Goal: Check status

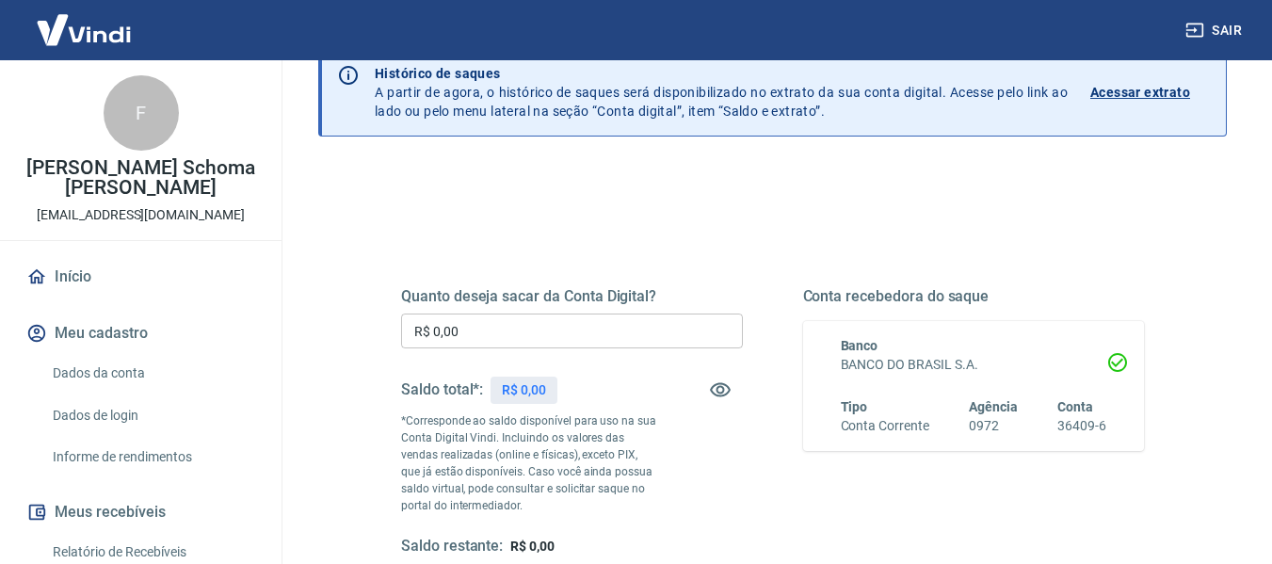
scroll to position [42, 0]
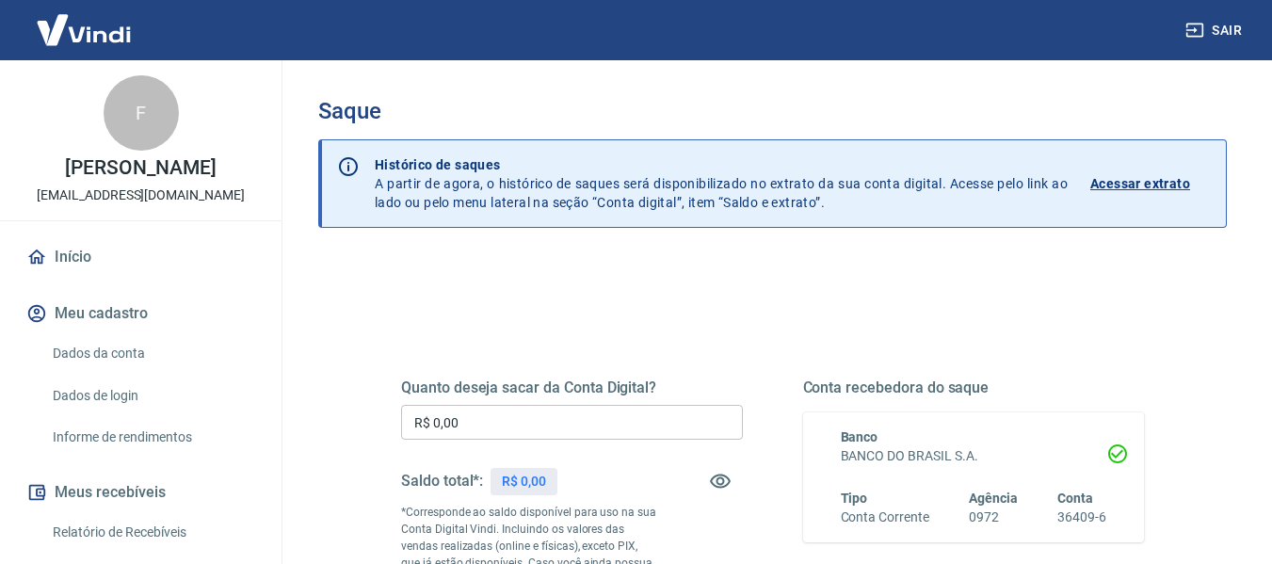
click at [803, 485] on div "Banco BANCO DO BRASIL S.A. Tipo Conta Corrente Agência 0972 Conta 36409-6" at bounding box center [974, 478] width 342 height 130
click at [1155, 186] on p "Acessar extrato" at bounding box center [1141, 183] width 100 height 19
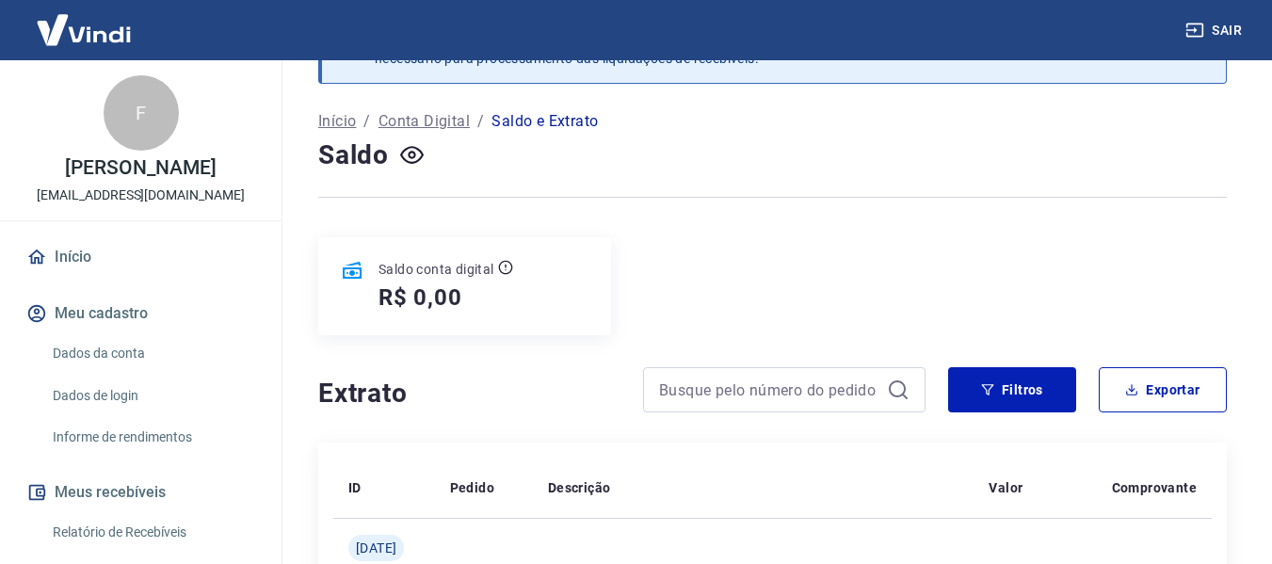
scroll to position [74, 0]
